Goal: Communication & Community: Ask a question

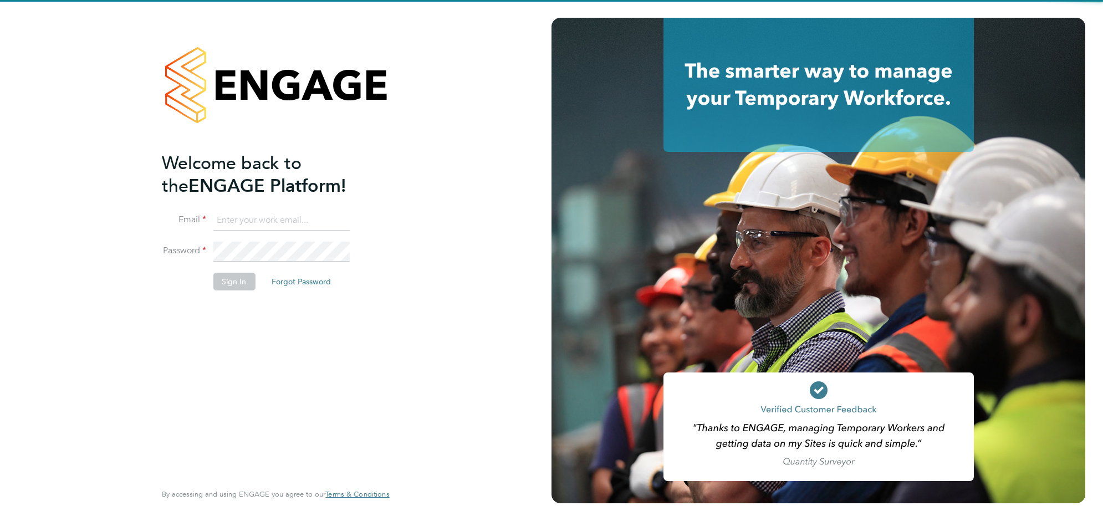
click at [289, 223] on input at bounding box center [281, 221] width 137 height 20
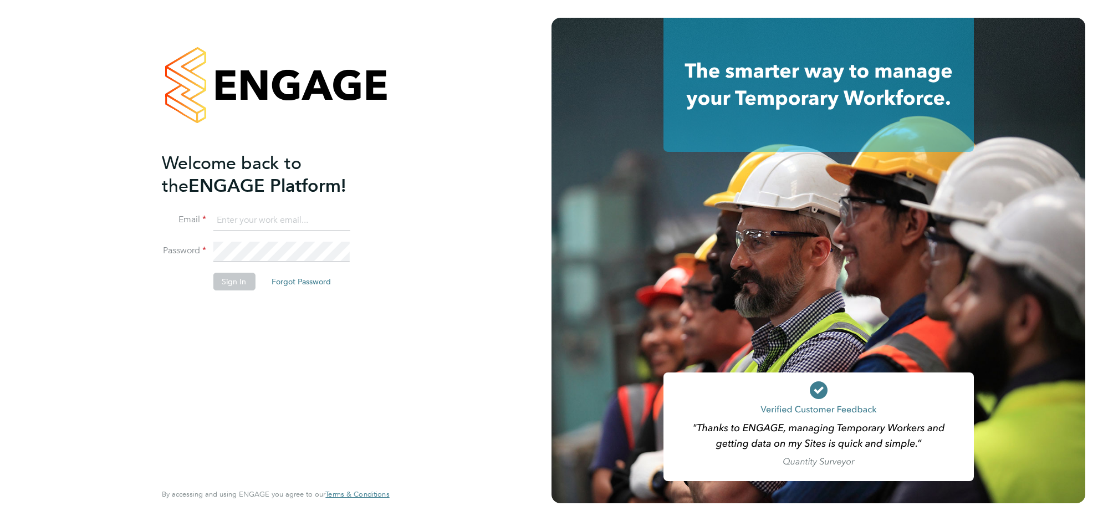
type input "sophieperry@jjfox.com"
click at [205, 279] on li "Sign In Forgot Password" at bounding box center [270, 287] width 216 height 29
click at [216, 280] on button "Sign In" at bounding box center [234, 282] width 42 height 18
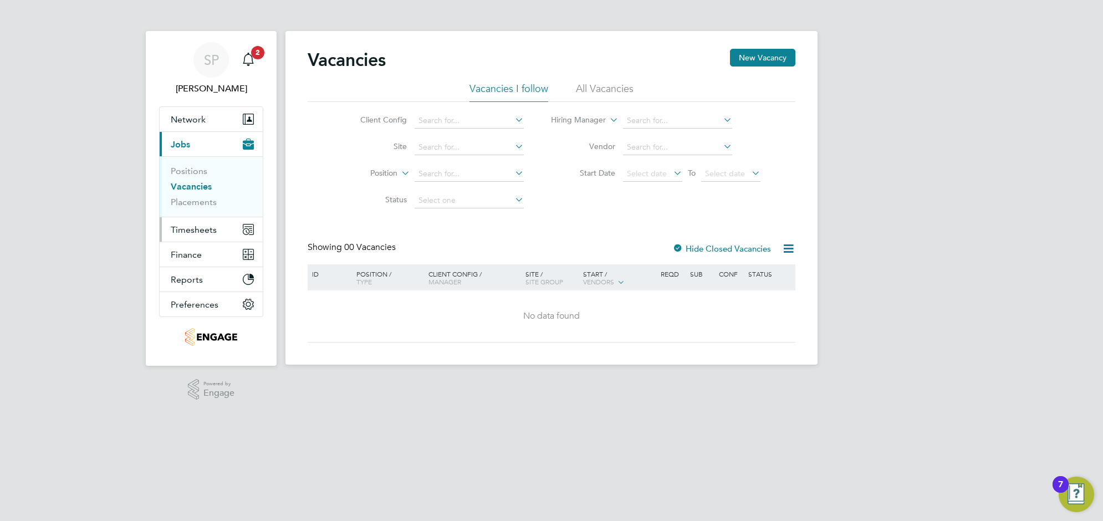
click at [200, 226] on span "Timesheets" at bounding box center [194, 229] width 46 height 11
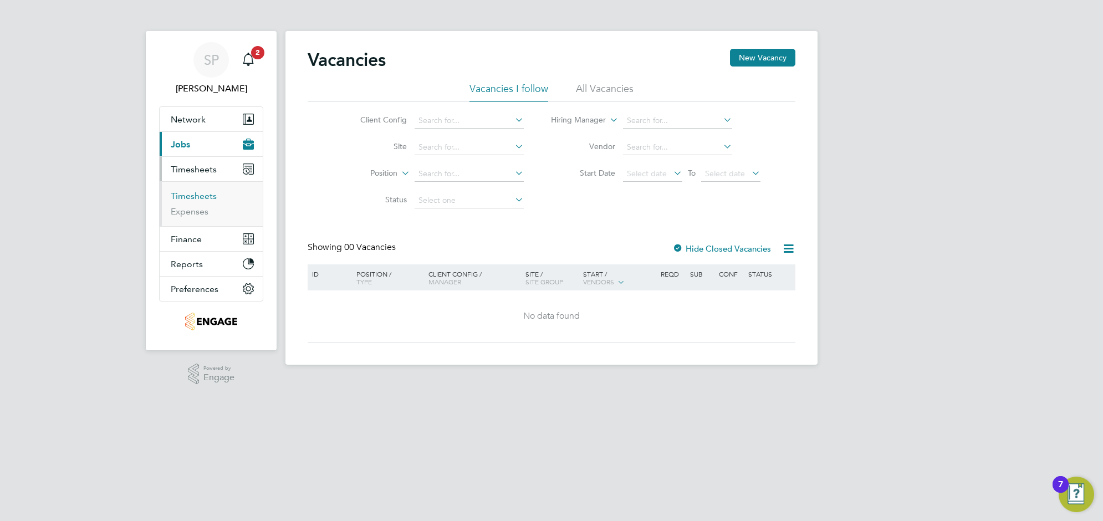
click at [198, 196] on link "Timesheets" at bounding box center [194, 196] width 46 height 11
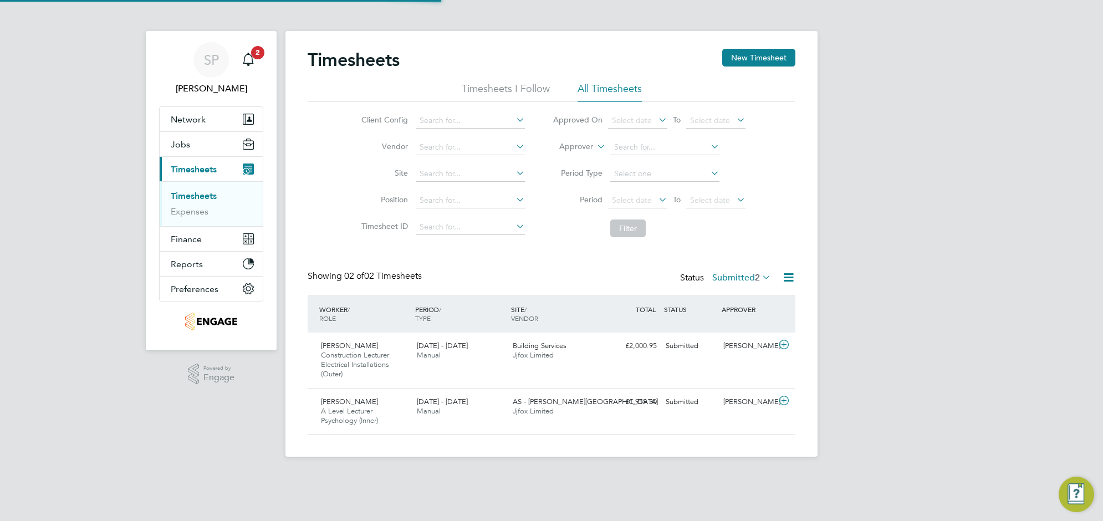
scroll to position [28, 96]
click at [482, 407] on div "[DATE] - [DATE] Manual" at bounding box center [460, 407] width 96 height 28
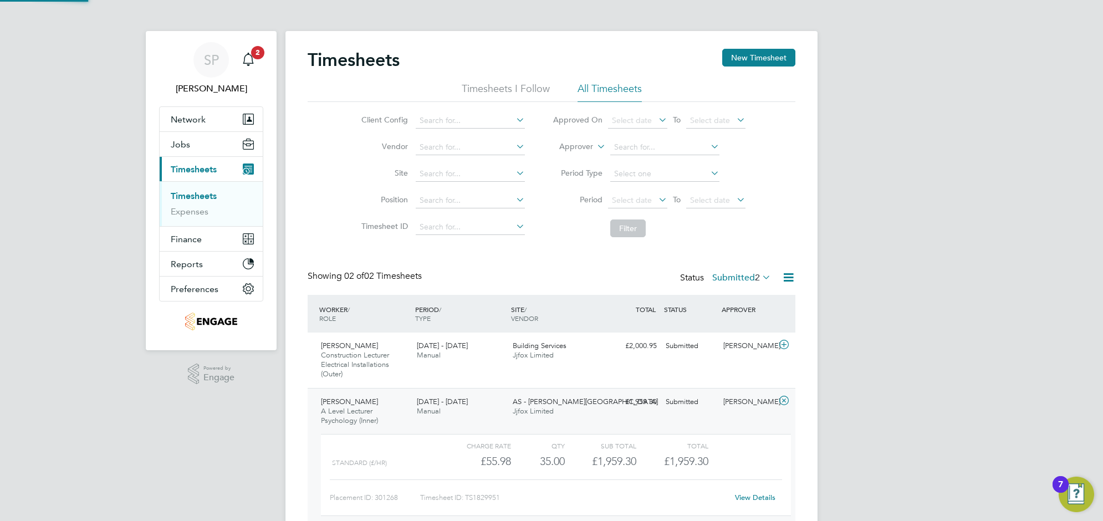
scroll to position [18, 108]
click at [756, 499] on link "View Details" at bounding box center [755, 497] width 40 height 9
click at [250, 57] on icon "Main navigation" at bounding box center [248, 59] width 13 height 13
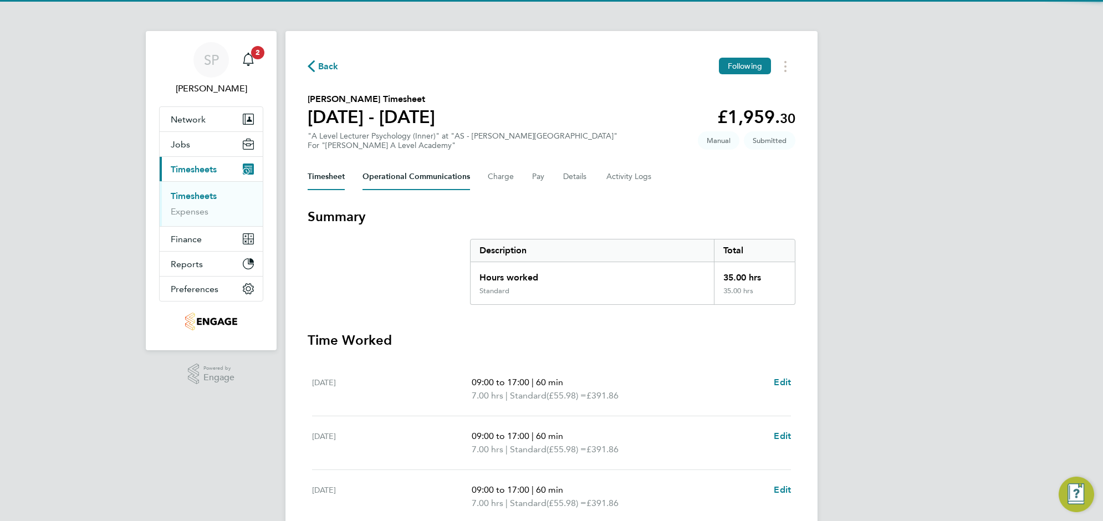
click at [426, 176] on Communications-tab "Operational Communications" at bounding box center [417, 177] width 108 height 27
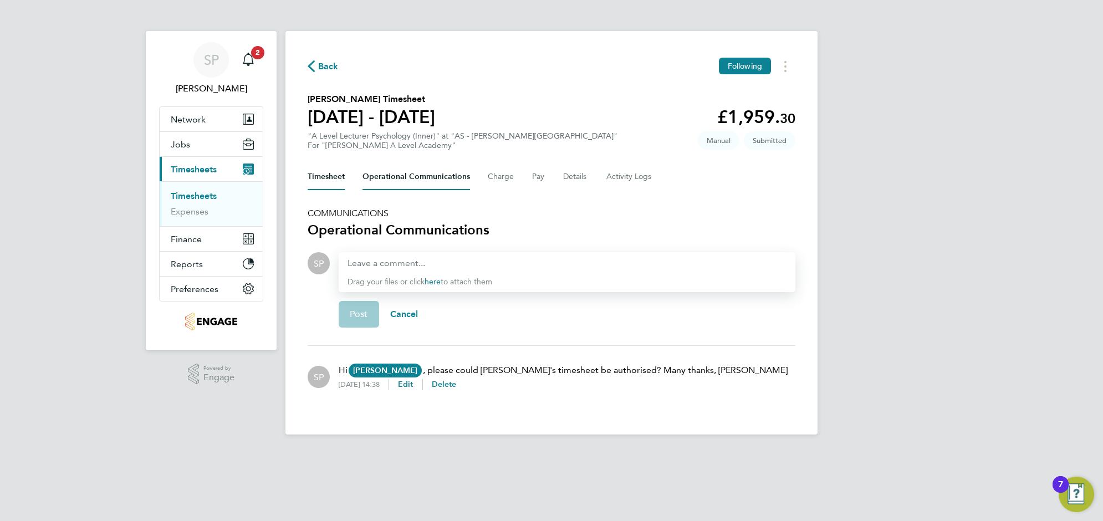
click at [315, 176] on button "Timesheet" at bounding box center [326, 177] width 37 height 27
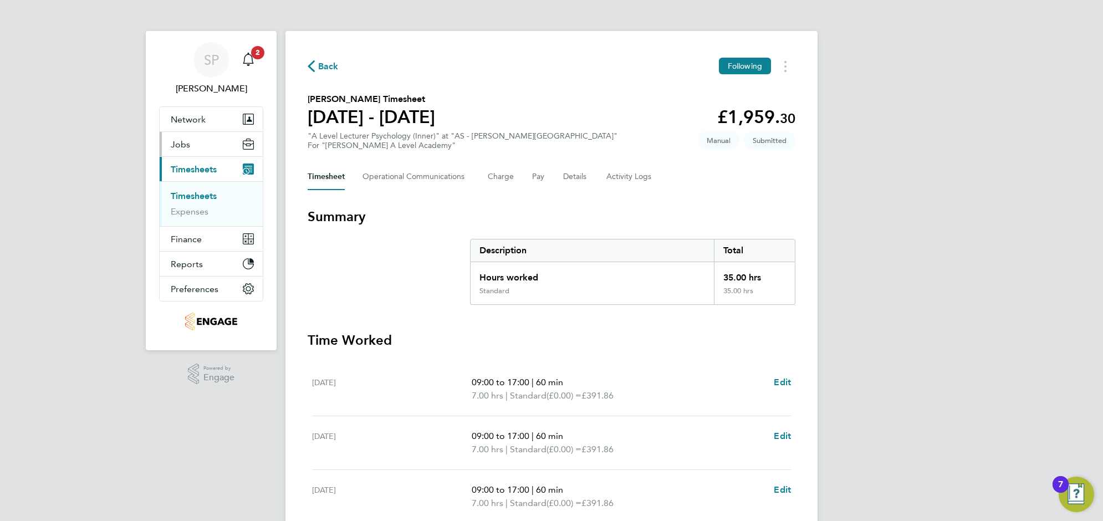
click at [187, 145] on span "Jobs" at bounding box center [180, 144] width 19 height 11
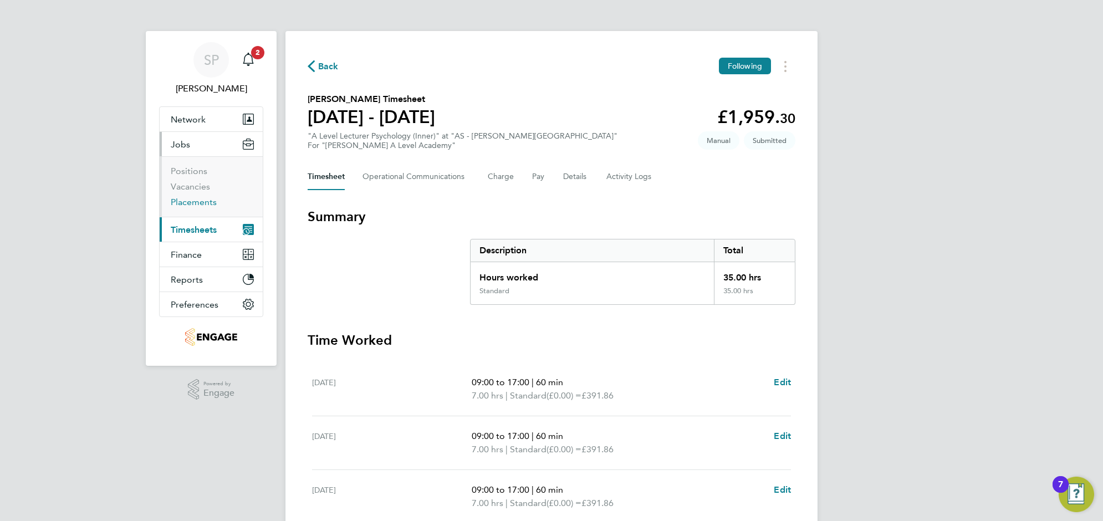
click at [195, 201] on link "Placements" at bounding box center [194, 202] width 46 height 11
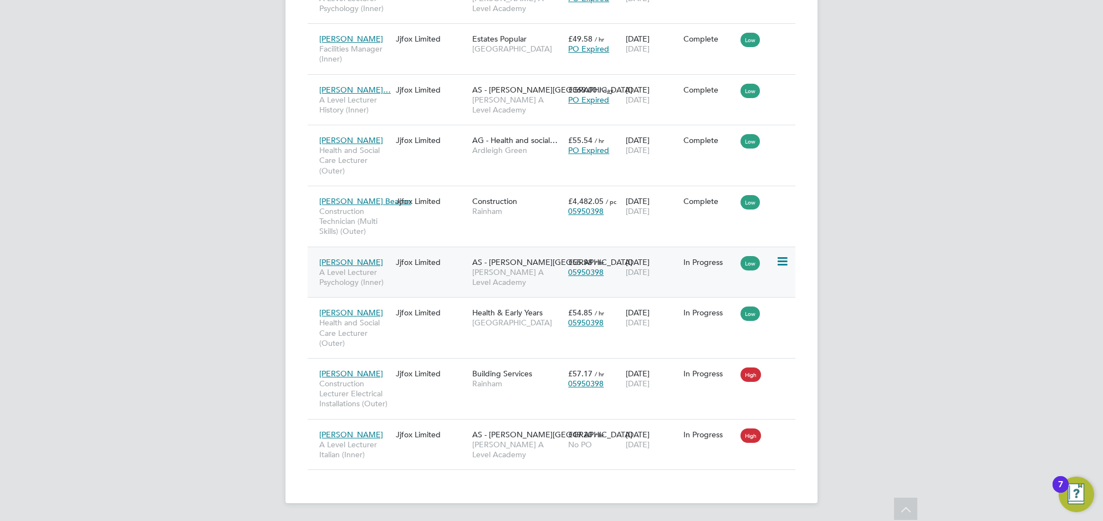
click at [421, 267] on div "Jjfox Limited" at bounding box center [431, 262] width 76 height 21
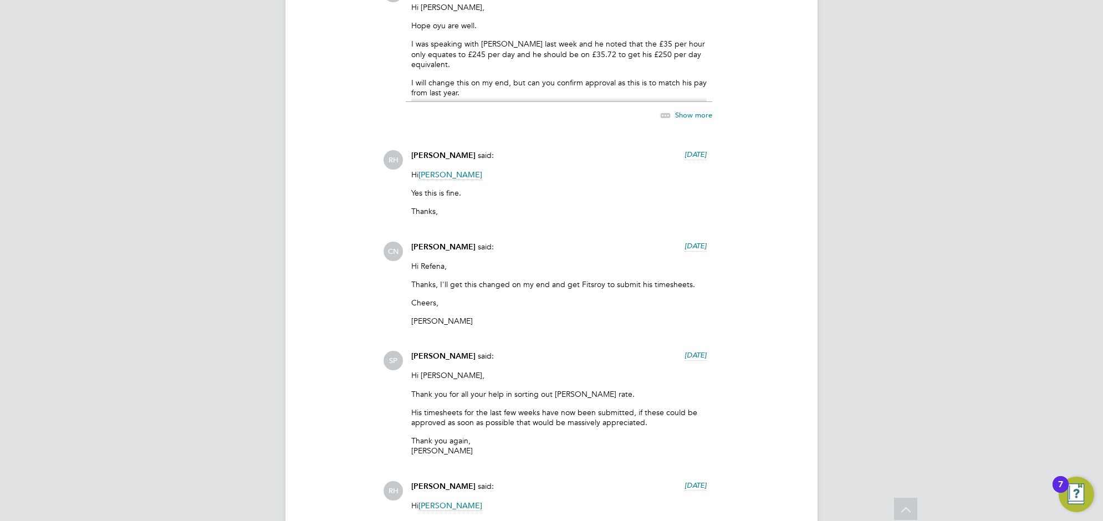
scroll to position [5222, 0]
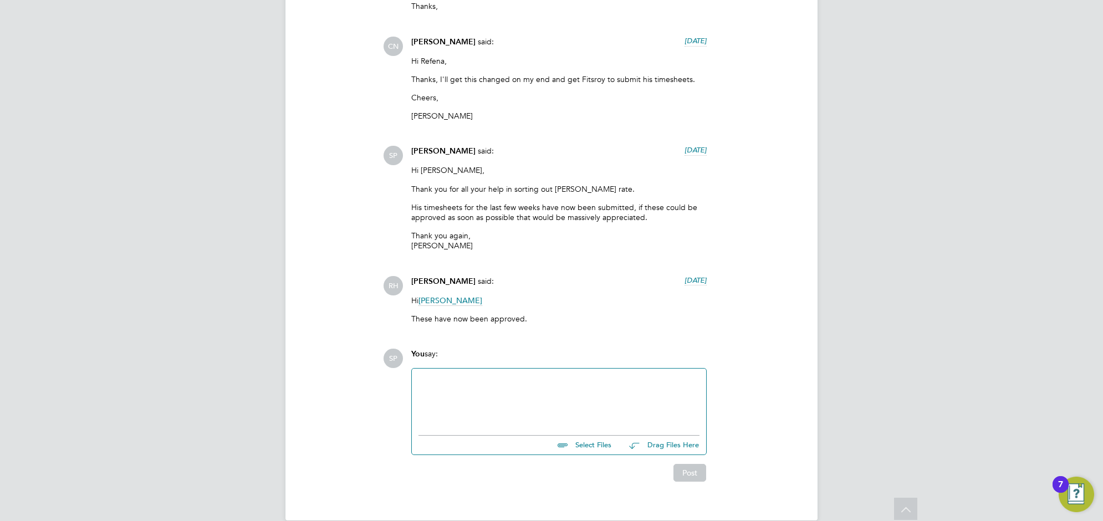
click at [453, 381] on div at bounding box center [559, 399] width 281 height 48
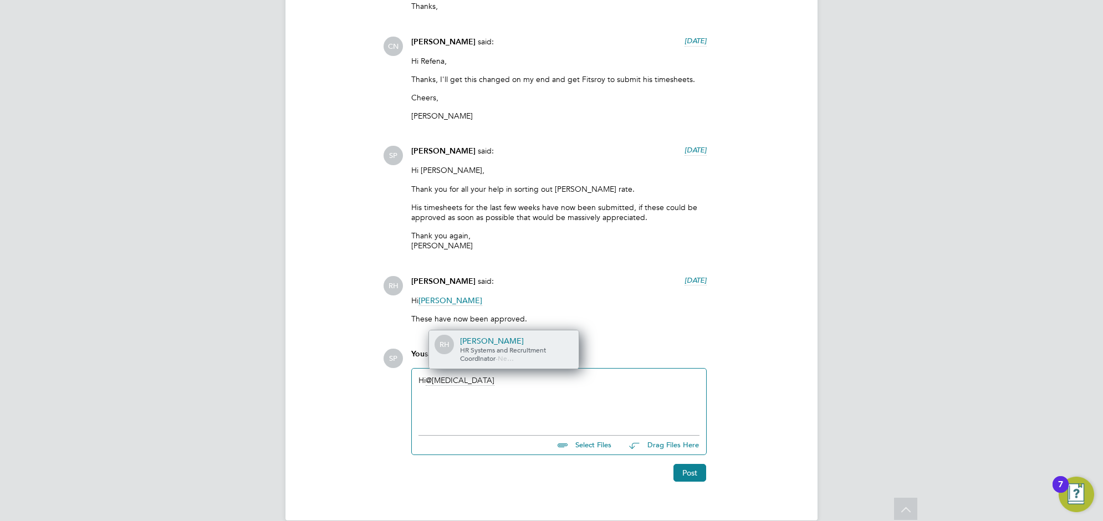
click at [466, 345] on span "HR Systems and Recruitment Coordinator" at bounding box center [503, 354] width 86 height 18
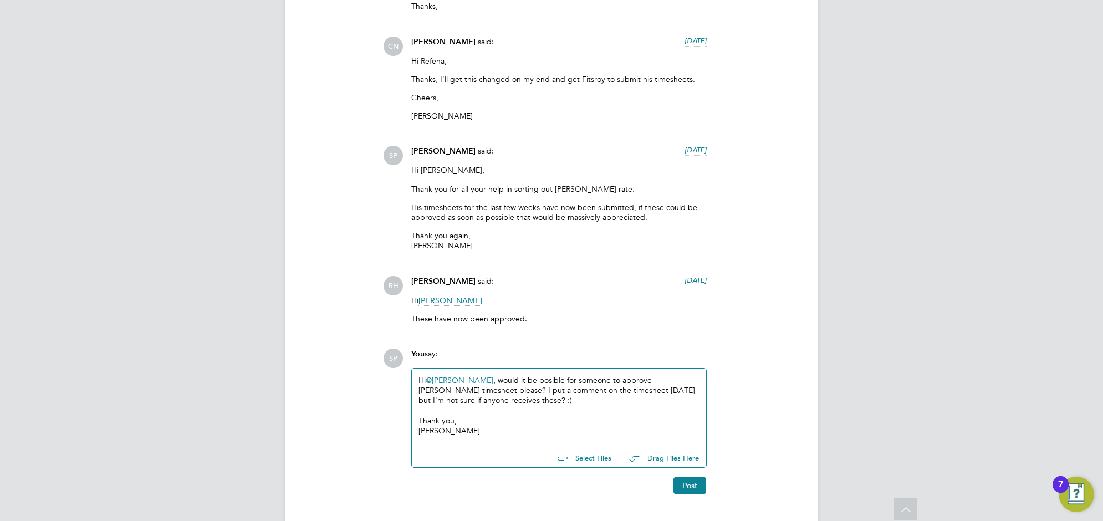
click at [494, 375] on div "Hi @Rufena Haque ​ , would it be posible for someone to approve Fitz's timeshee…" at bounding box center [559, 405] width 281 height 60
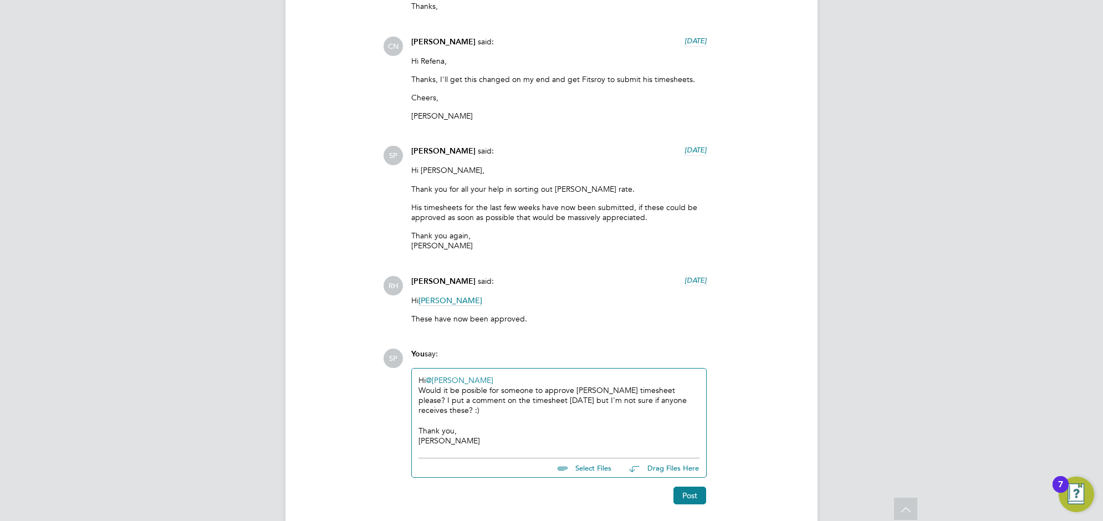
click at [419, 385] on div "Would it be posible for someone to approve Fitz's timesheet please? I put a com…" at bounding box center [559, 415] width 281 height 60
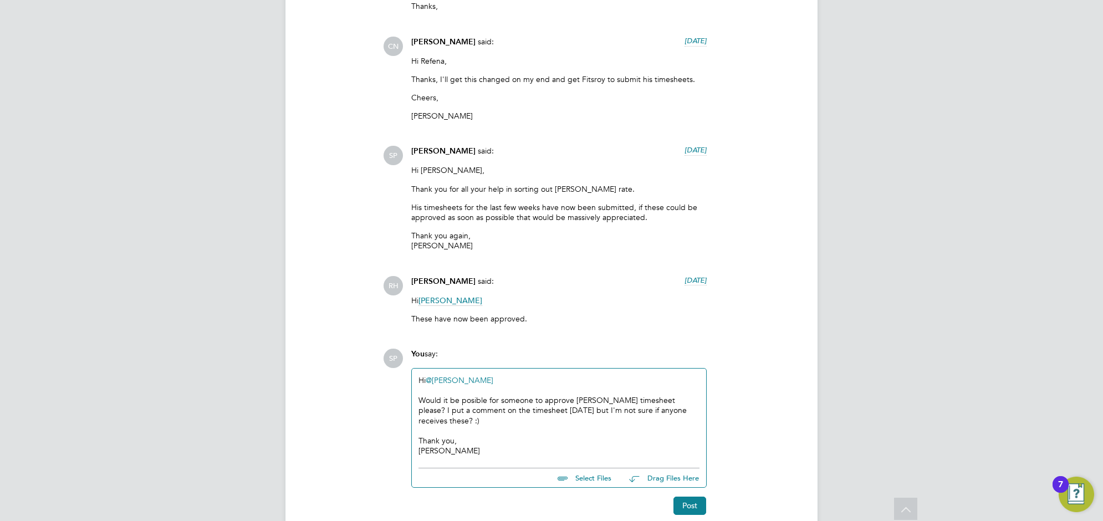
click at [519, 399] on div "Would it be posible for someone to approve Fitz's timesheet please? I put a com…" at bounding box center [559, 425] width 281 height 60
click at [600, 405] on div "Would it be posible for someone to approve Fitz's timesheet please? I put a com…" at bounding box center [559, 425] width 281 height 60
click at [689, 497] on button "Post" at bounding box center [689, 506] width 33 height 18
